Goal: Check status: Check status

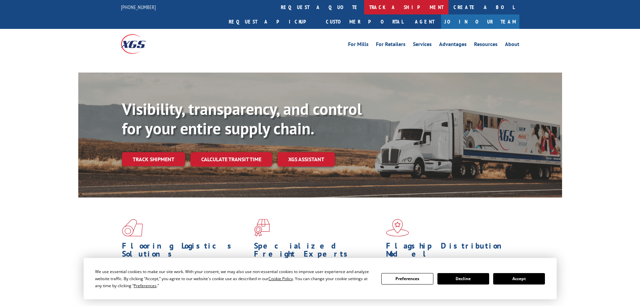
click at [364, 5] on link "track a shipment" at bounding box center [406, 7] width 84 height 14
click at [364, 7] on link "track a shipment" at bounding box center [406, 7] width 84 height 14
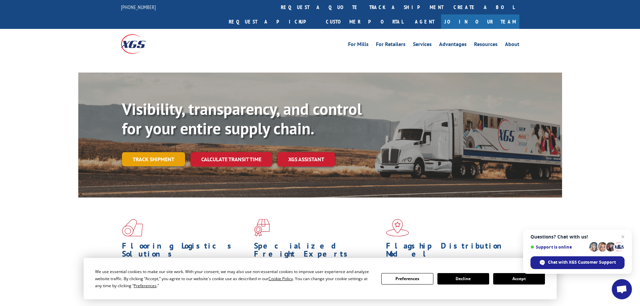
click at [154, 152] on link "Track shipment" at bounding box center [153, 159] width 63 height 14
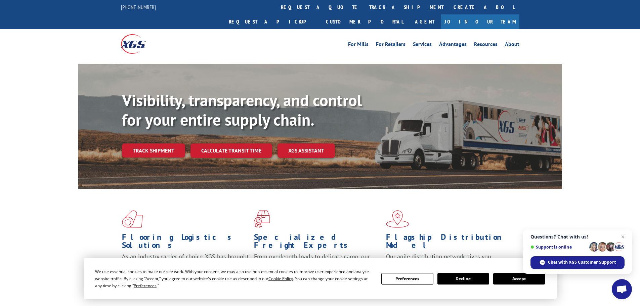
click at [459, 279] on button "Decline" at bounding box center [463, 278] width 52 height 11
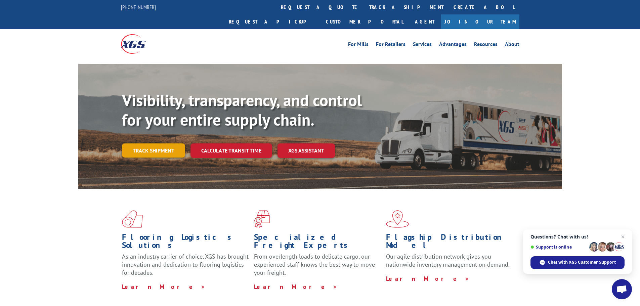
click at [145, 143] on link "Track shipment" at bounding box center [153, 150] width 63 height 14
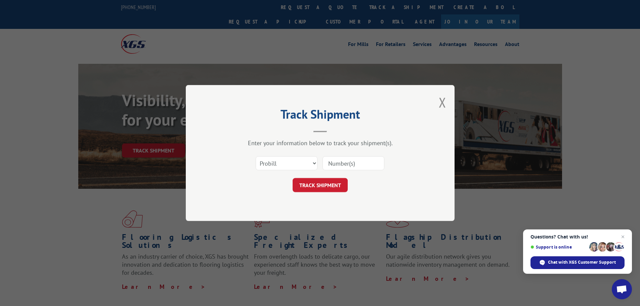
click at [332, 162] on input at bounding box center [353, 163] width 62 height 14
paste input "17336877"
type input "17336877"
click at [331, 182] on button "TRACK SHIPMENT" at bounding box center [319, 185] width 55 height 14
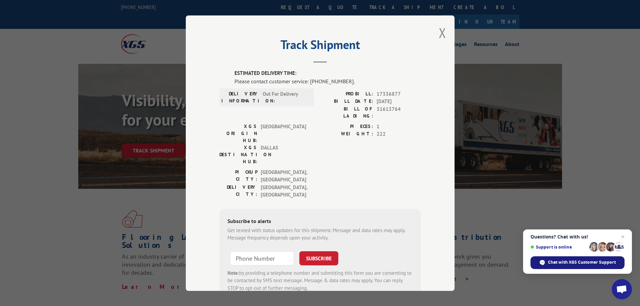
click at [585, 262] on span "Chat with XGS Customer Support" at bounding box center [582, 262] width 68 height 6
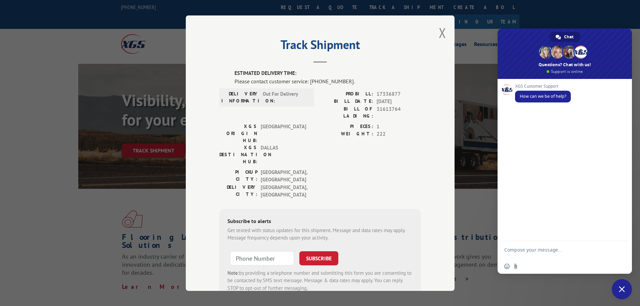
click at [544, 254] on textarea "Compose your message..." at bounding box center [557, 253] width 106 height 12
click at [545, 253] on textarea "Compose your message..." at bounding box center [557, 253] width 106 height 12
type textarea "Hello, can you confirm tracking 17336877 is out for delivery?"
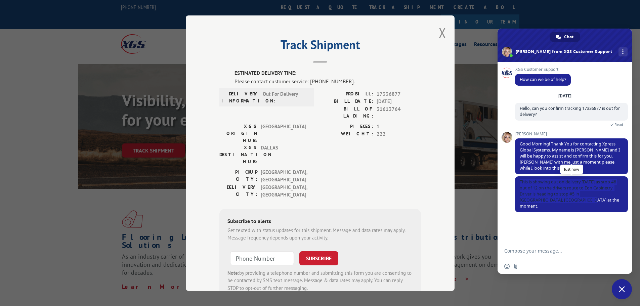
drag, startPoint x: 520, startPoint y: 180, endPoint x: 597, endPoint y: 200, distance: 79.6
click at [597, 200] on span "This is showing out on delivery [DATE] as stop #8 out of 12 on the drivers rout…" at bounding box center [571, 194] width 113 height 36
copy span "This is showing out on delivery [DATE] as stop #8 out of 12 on the drivers rout…"
click at [548, 245] on form at bounding box center [557, 251] width 106 height 18
drag, startPoint x: 548, startPoint y: 246, endPoint x: 547, endPoint y: 251, distance: 4.9
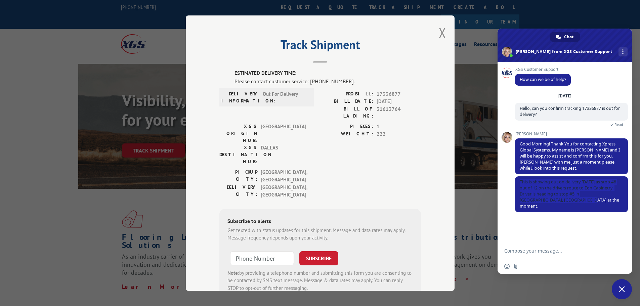
click at [548, 247] on form at bounding box center [557, 251] width 106 height 18
click at [547, 251] on textarea "Compose your message..." at bounding box center [557, 251] width 106 height 6
type textarea "great, thanks!"
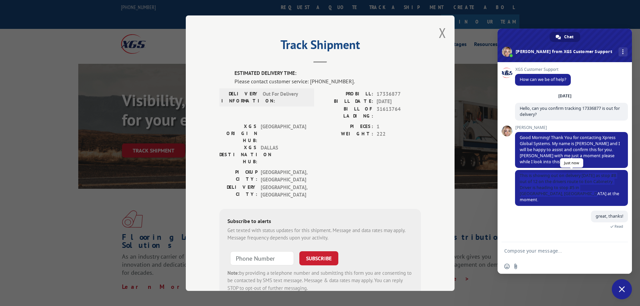
drag, startPoint x: 549, startPoint y: 203, endPoint x: 520, endPoint y: 177, distance: 38.7
click at [520, 177] on span "This is showing out on delivery [DATE] as stop #8 out of 12 on the drivers rout…" at bounding box center [571, 188] width 113 height 36
copy span "This is showing out on delivery [DATE] as stop #8 out of 12 on the drivers rout…"
